Goal: Information Seeking & Learning: Compare options

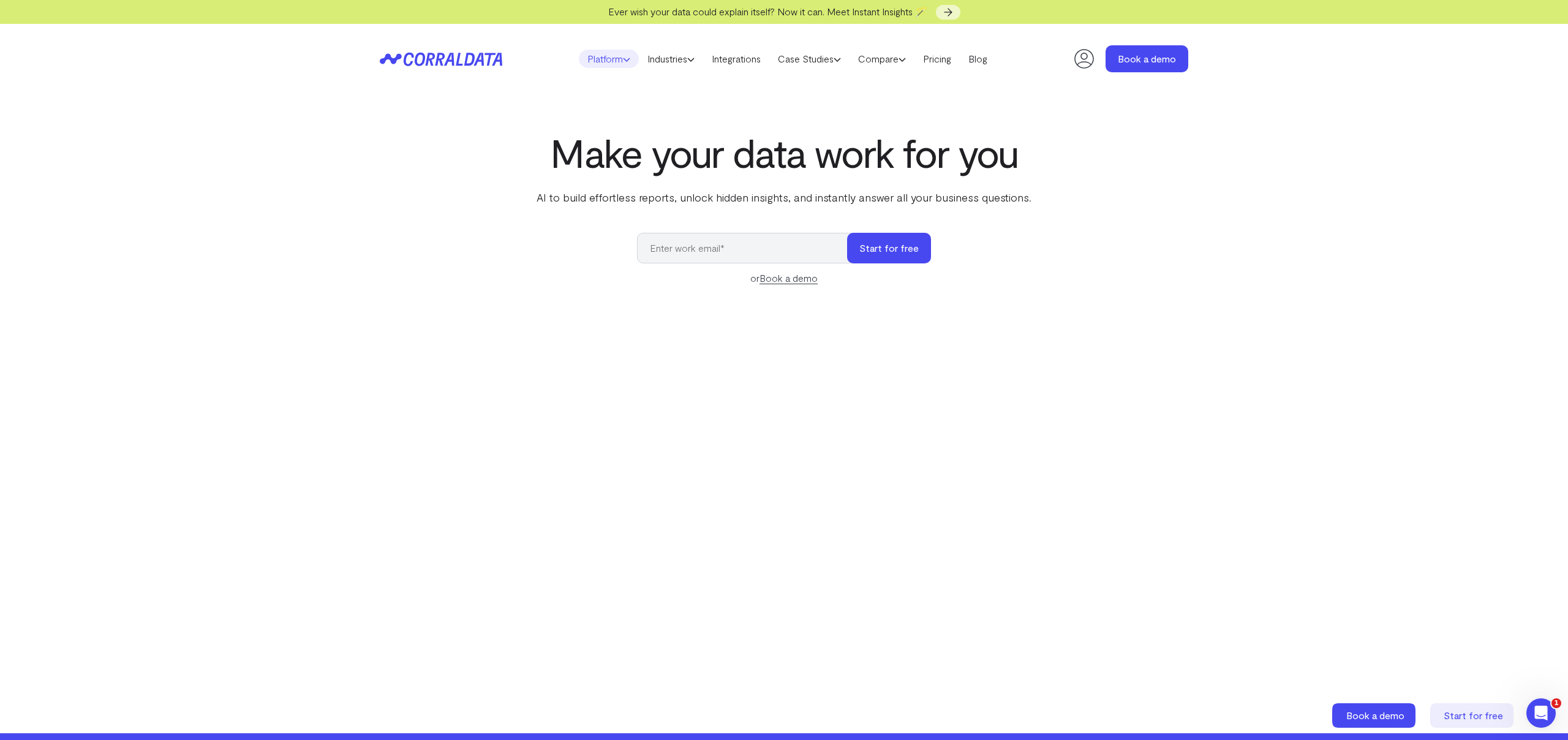
click at [617, 62] on link "Platform" at bounding box center [609, 58] width 60 height 18
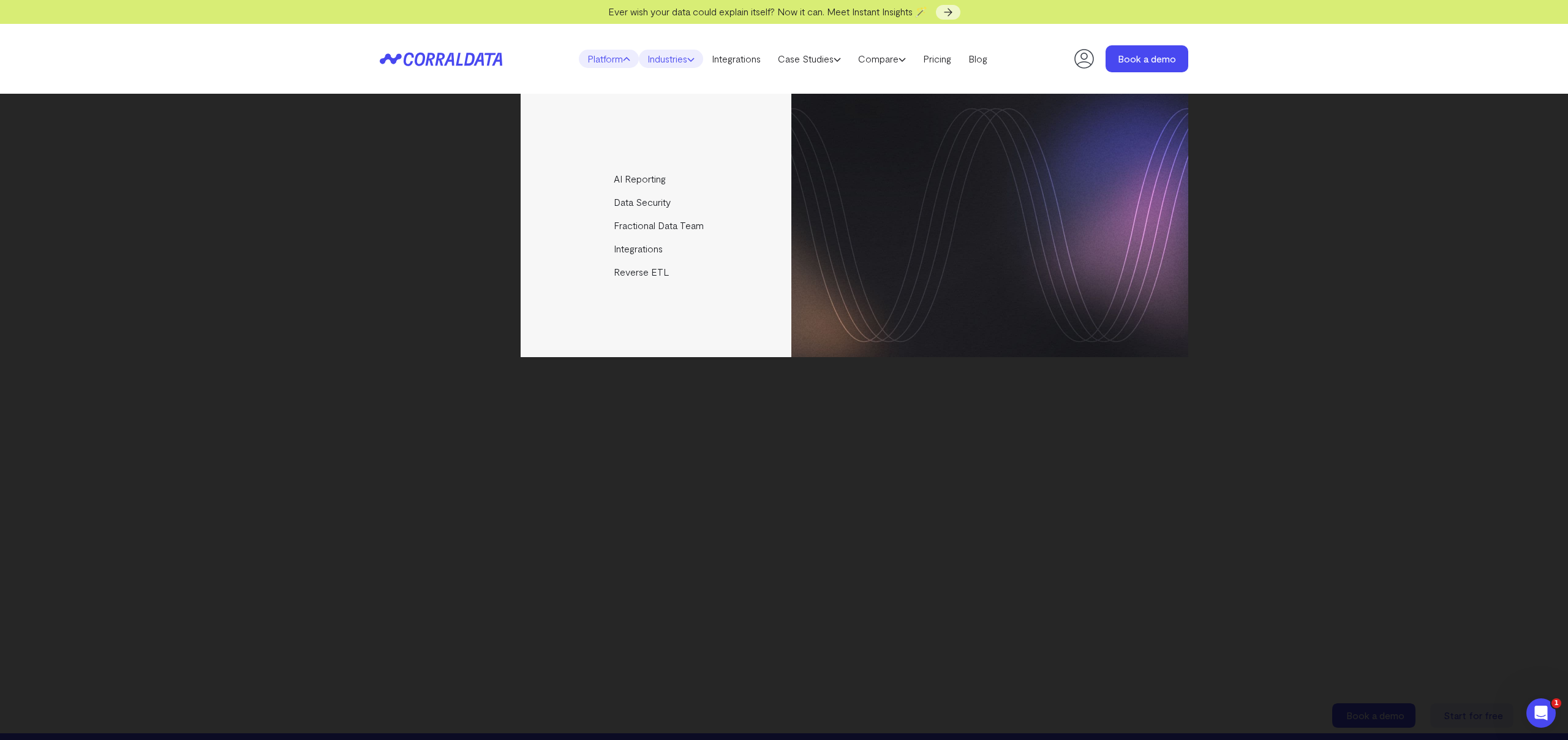
click at [649, 60] on link "Industries" at bounding box center [670, 58] width 64 height 18
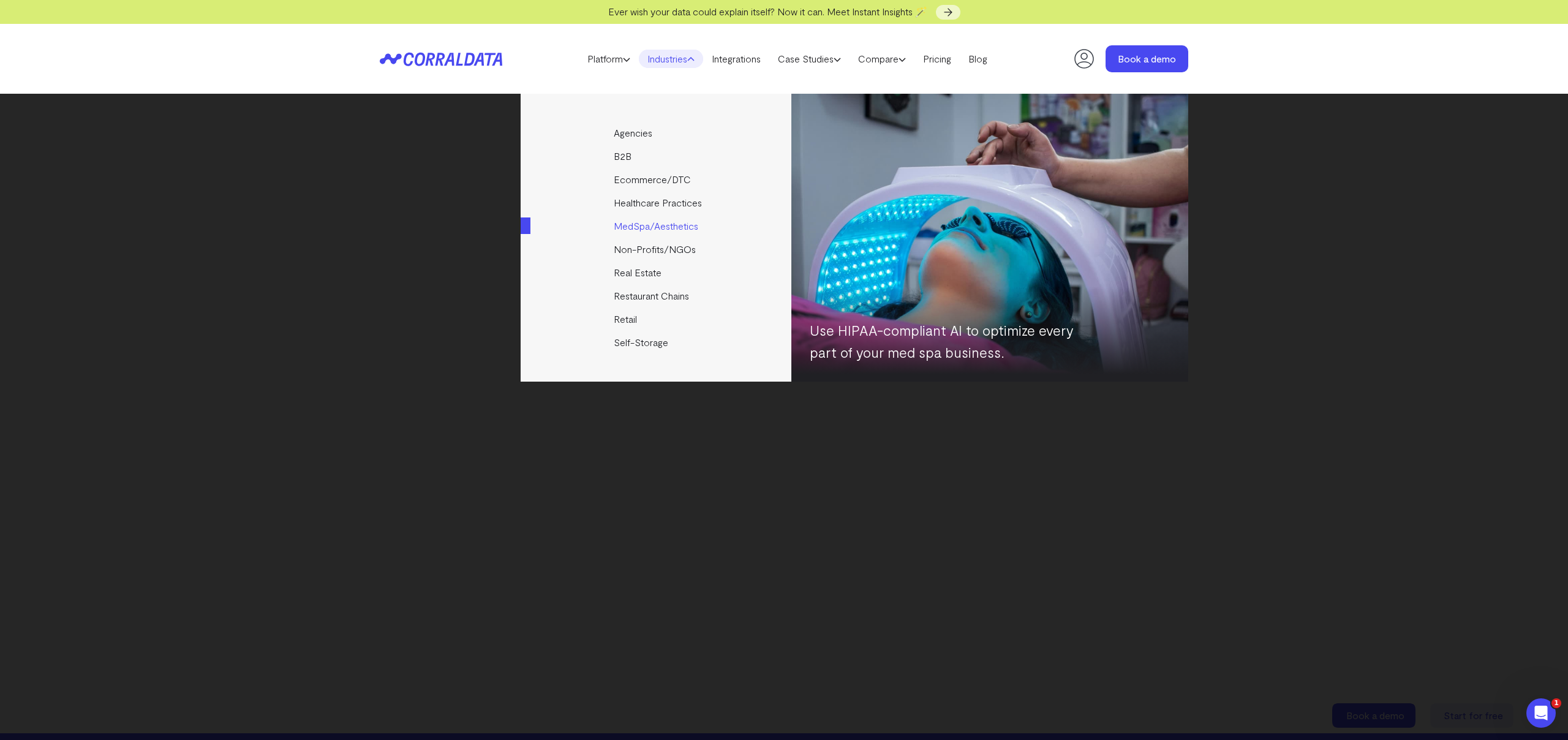
click at [668, 224] on link "MedSpa/Aesthetics" at bounding box center [657, 226] width 273 height 23
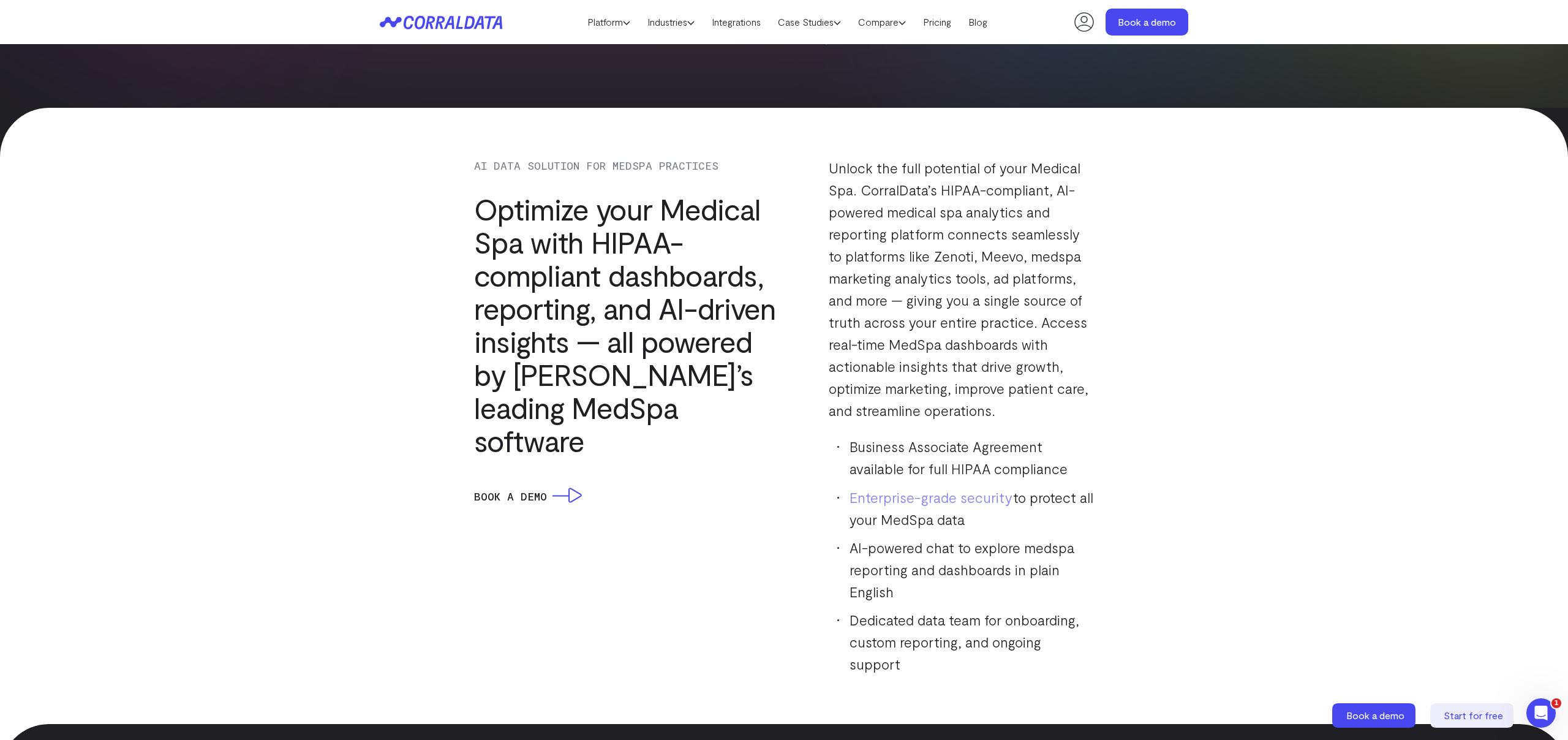
scroll to position [1039, 0]
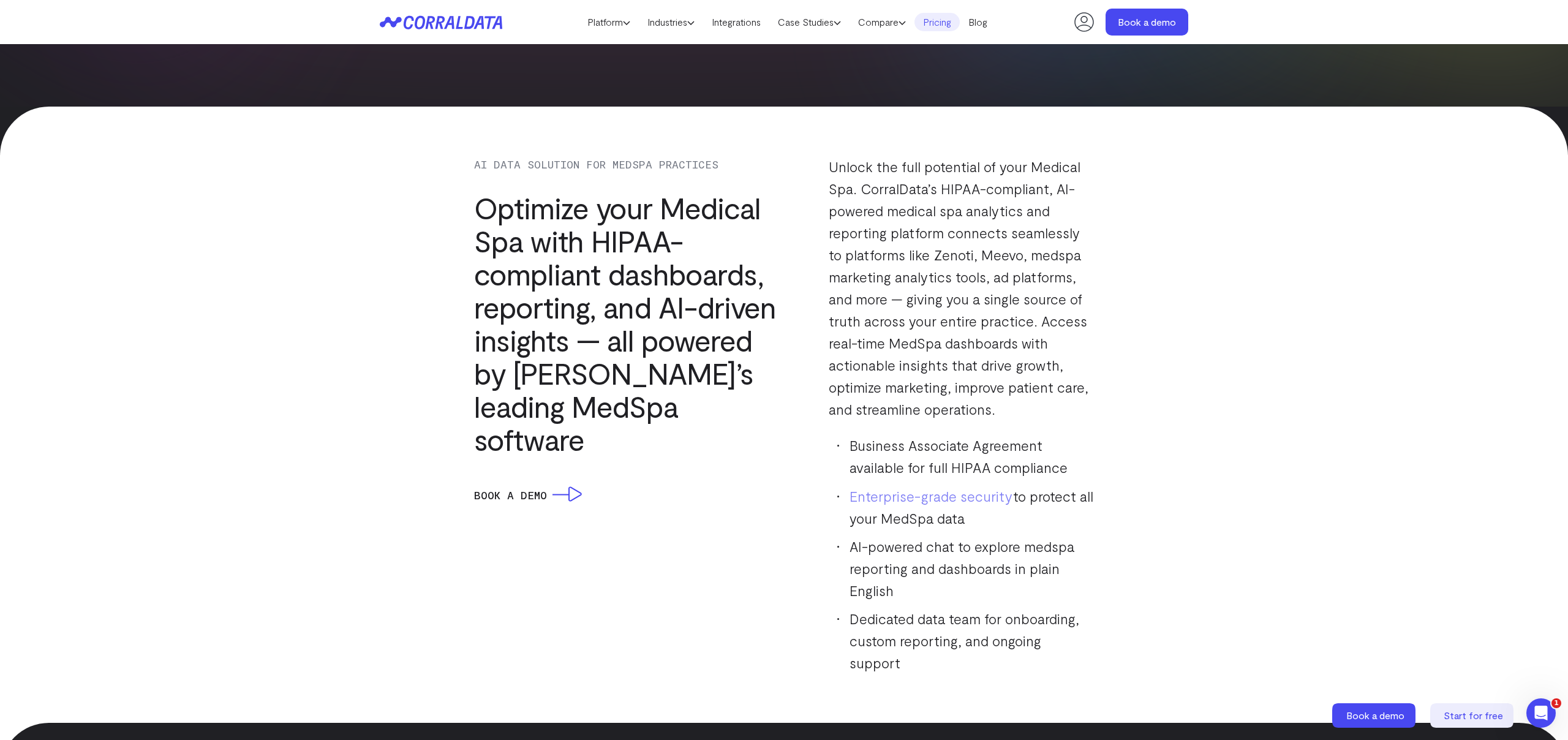
click at [957, 27] on link "Pricing" at bounding box center [936, 22] width 45 height 18
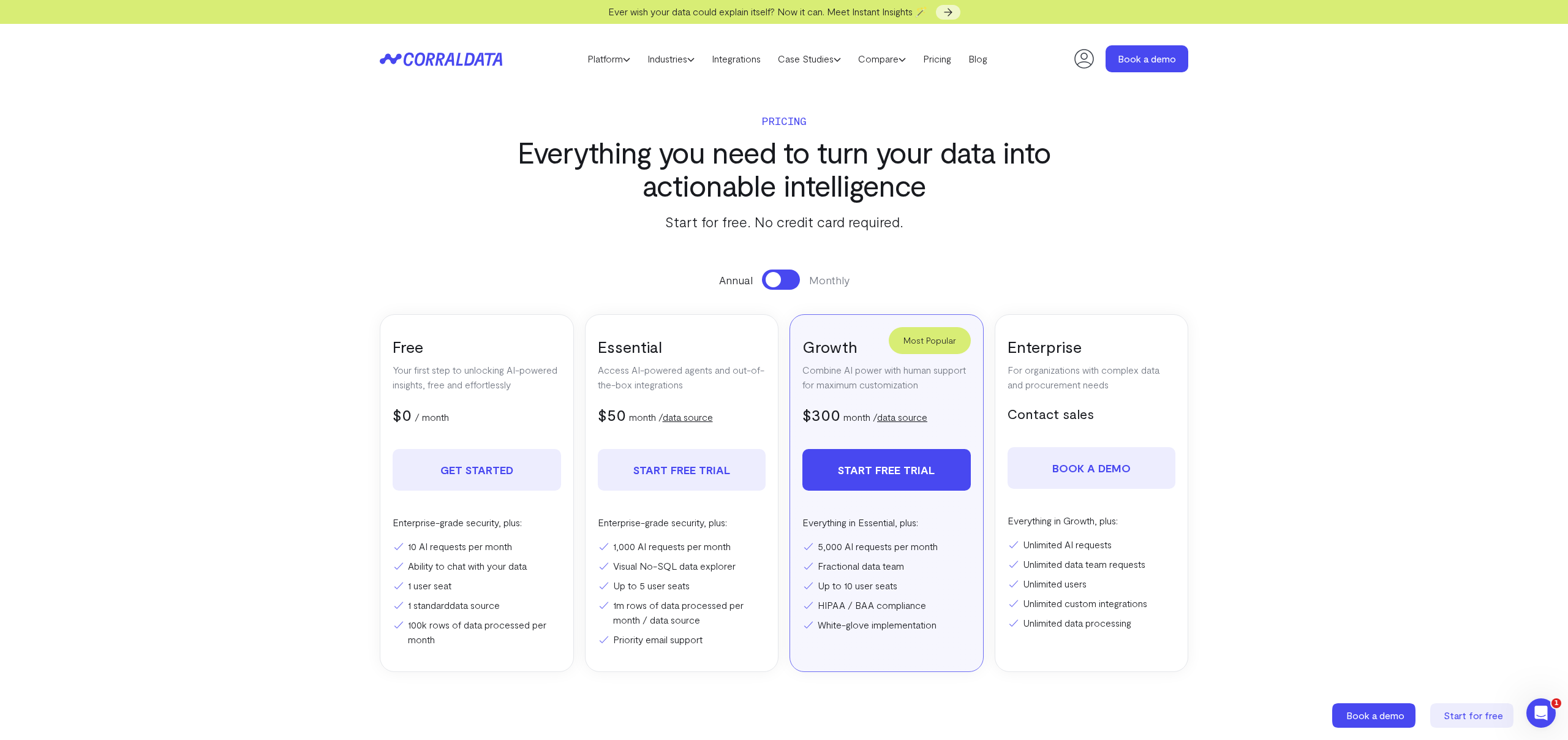
click at [780, 284] on button at bounding box center [781, 280] width 38 height 20
click at [722, 58] on link "Integrations" at bounding box center [736, 58] width 66 height 18
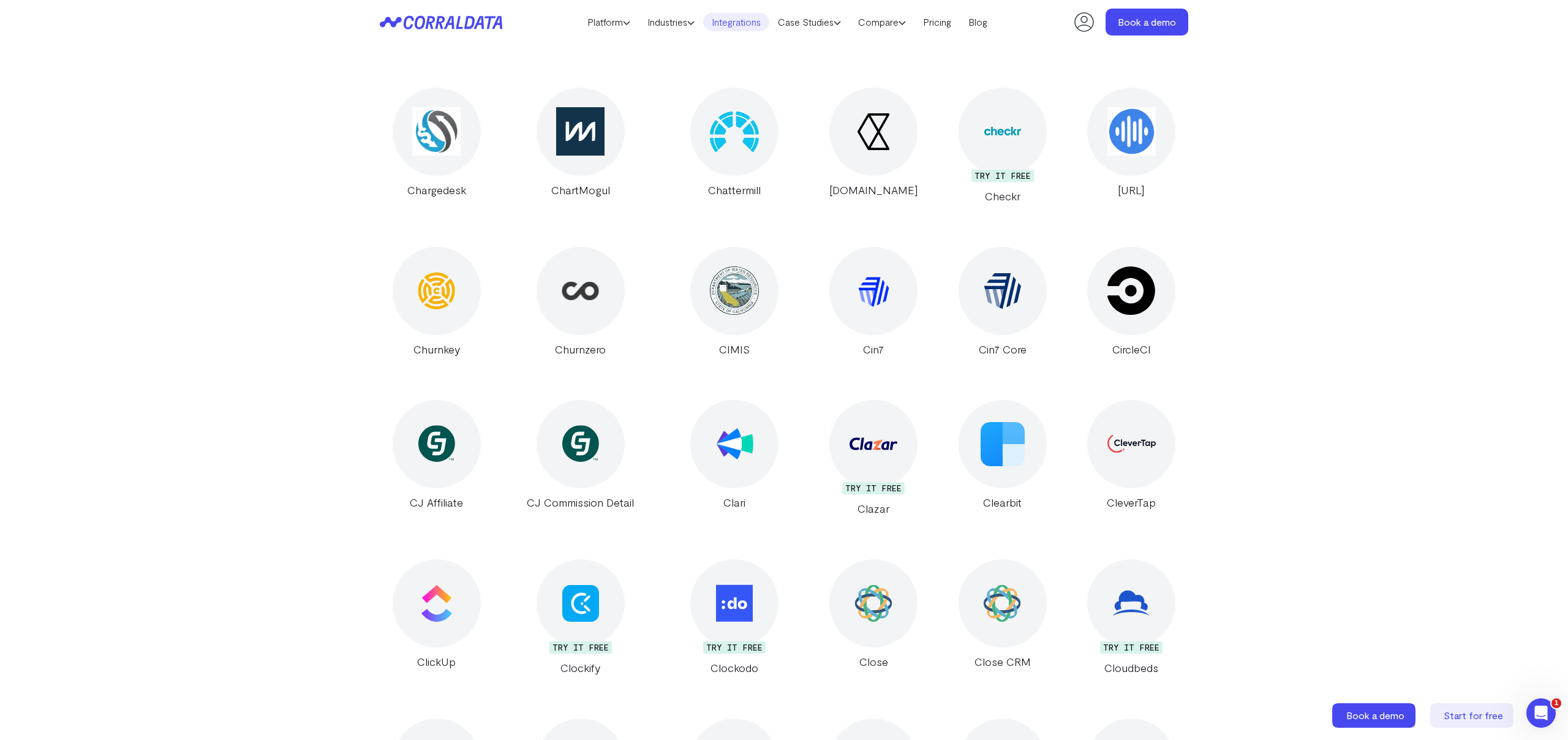
scroll to position [4164, 0]
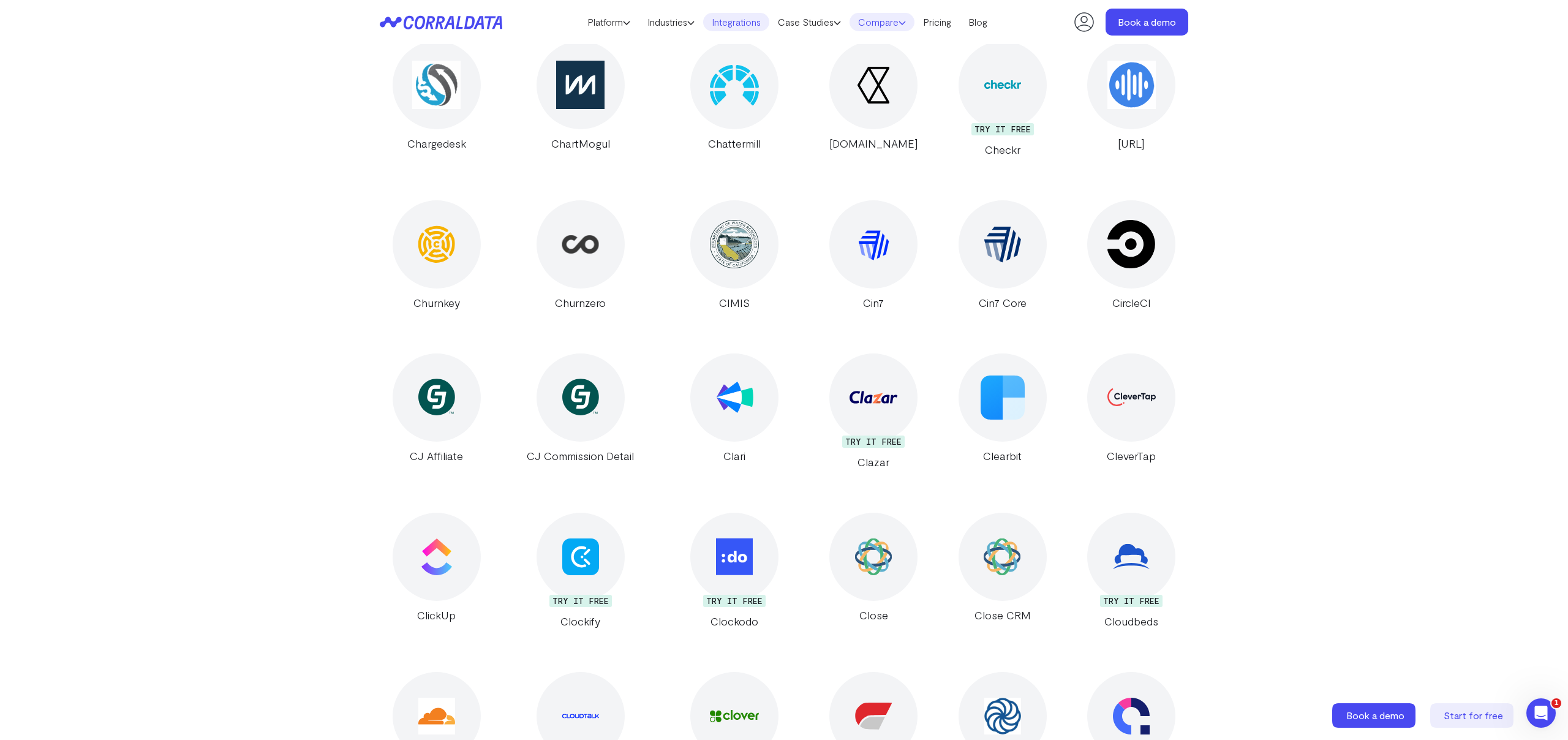
click at [873, 20] on link "Compare" at bounding box center [882, 22] width 65 height 18
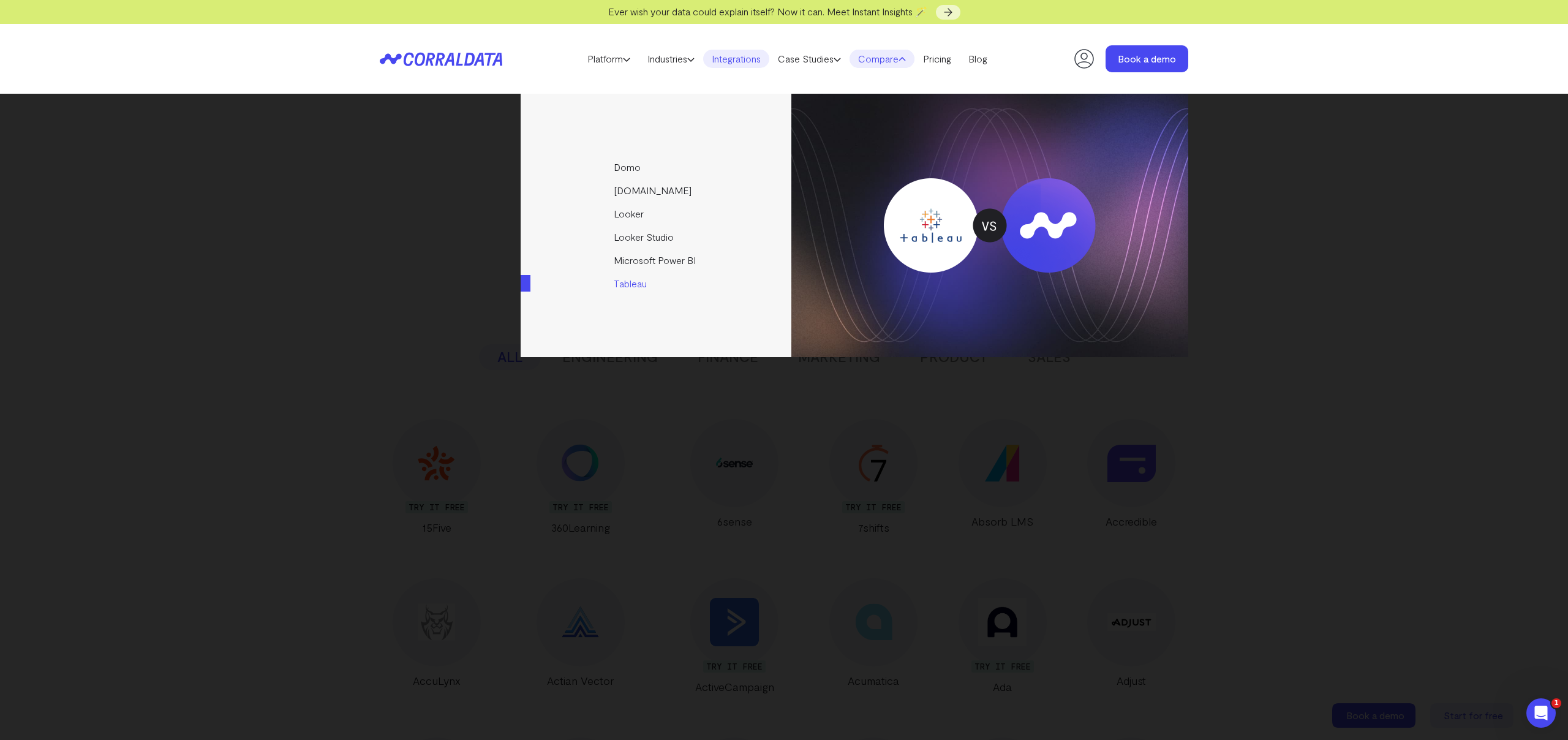
click at [625, 283] on link "Tableau" at bounding box center [657, 283] width 273 height 23
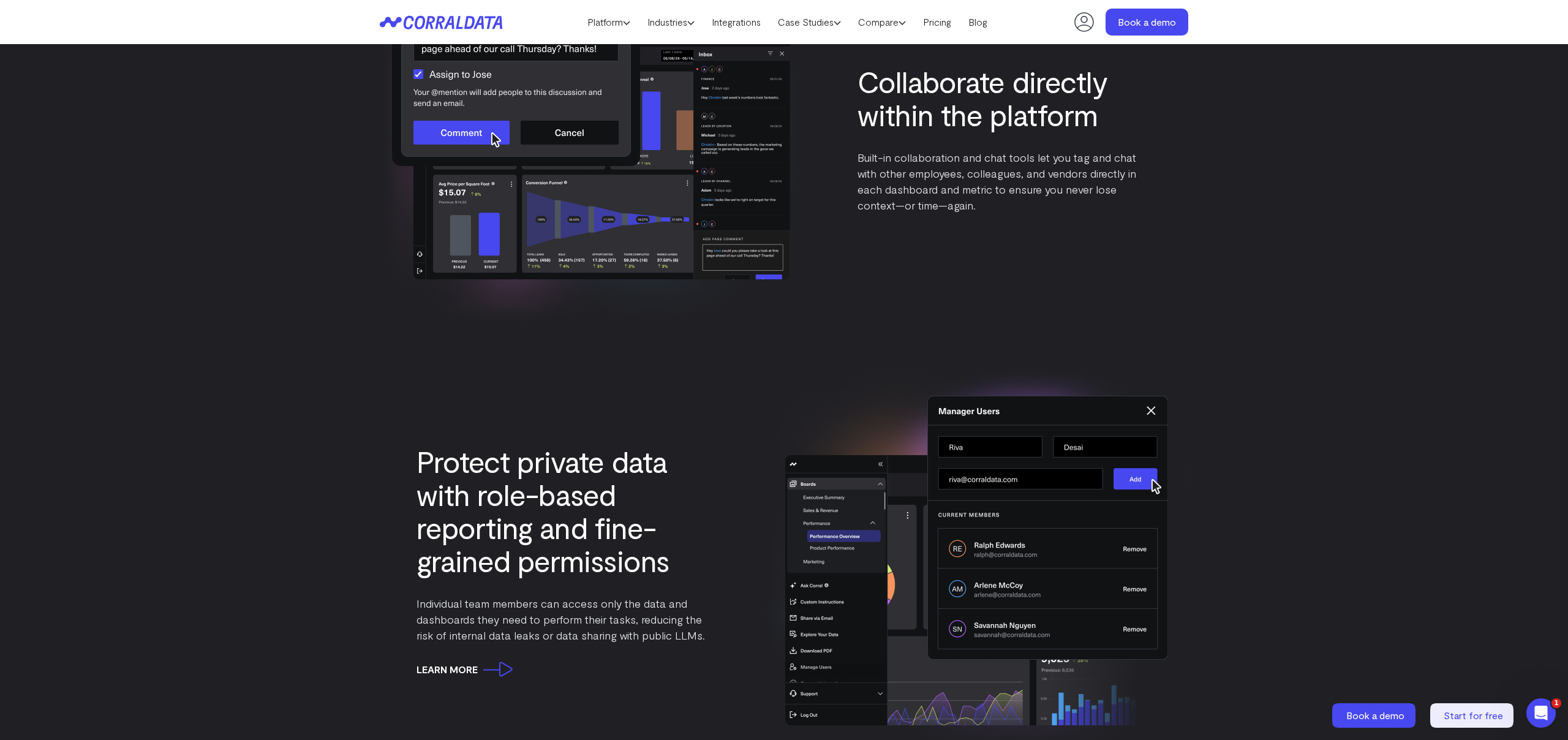
scroll to position [3876, 0]
